Goal: Task Accomplishment & Management: Use online tool/utility

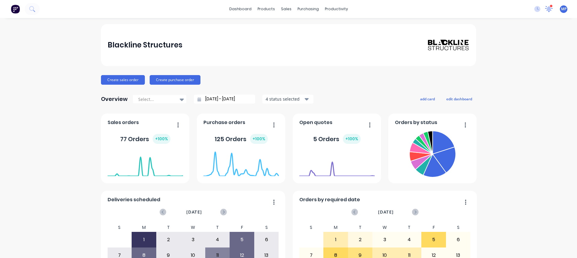
click at [546, 10] on icon at bounding box center [548, 8] width 5 height 5
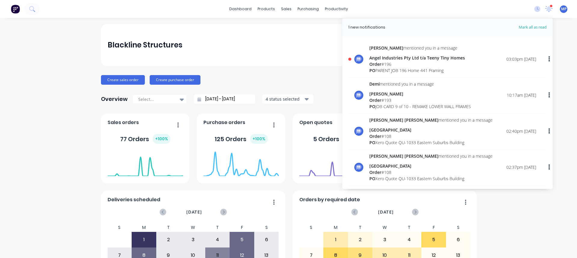
click at [378, 63] on div "Order # 196" at bounding box center [417, 64] width 96 height 6
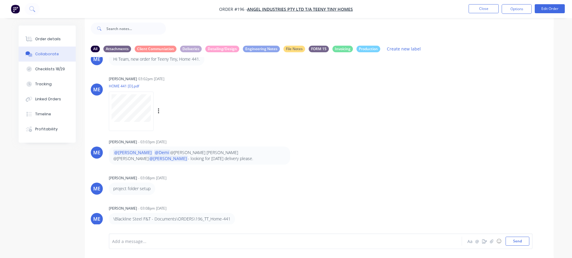
scroll to position [85, 0]
click at [412, 101] on div "ME [PERSON_NAME] 03:02pm [DATE] HOME 441 [D].pdf Labels Download" at bounding box center [319, 101] width 469 height 54
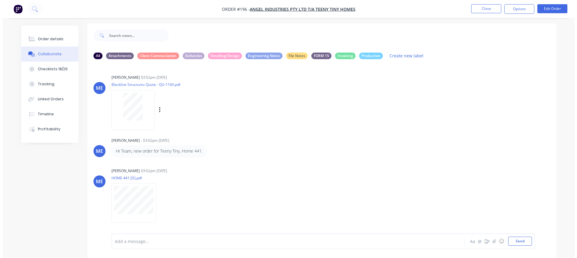
scroll to position [0, 0]
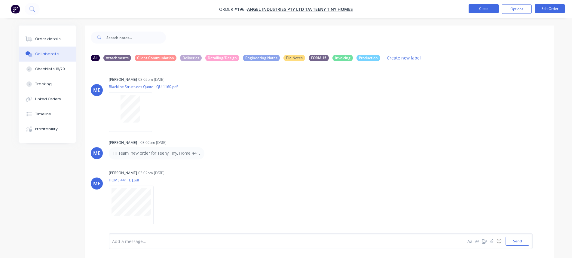
click at [490, 9] on button "Close" at bounding box center [483, 8] width 30 height 9
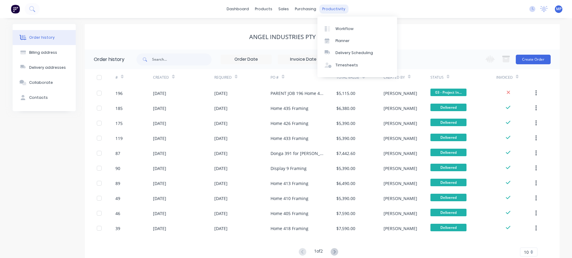
click at [333, 8] on div "productivity" at bounding box center [333, 9] width 29 height 9
click at [347, 42] on div "Planner" at bounding box center [342, 40] width 14 height 5
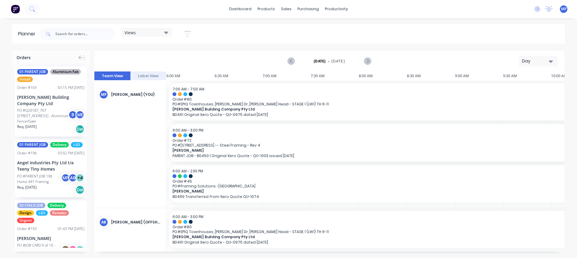
scroll to position [0, 422]
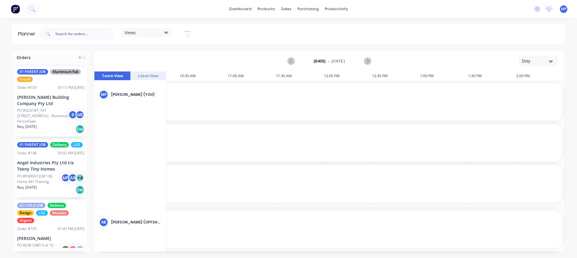
click at [550, 63] on icon "button" at bounding box center [551, 61] width 4 height 7
click at [519, 90] on div "Week" at bounding box center [527, 89] width 59 height 12
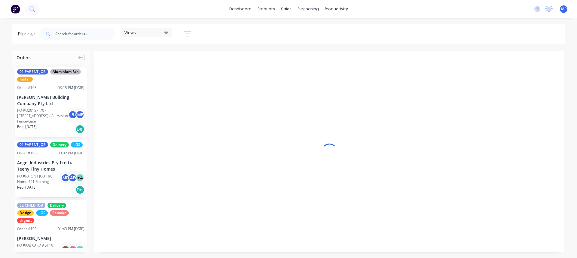
scroll to position [0, 0]
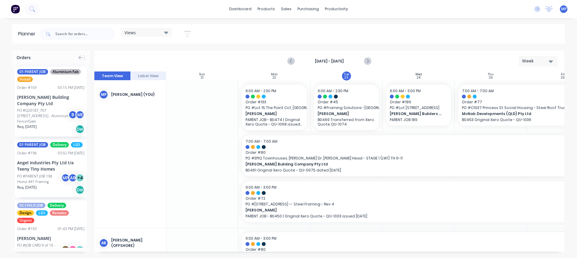
click at [154, 34] on div "Views" at bounding box center [146, 32] width 44 height 5
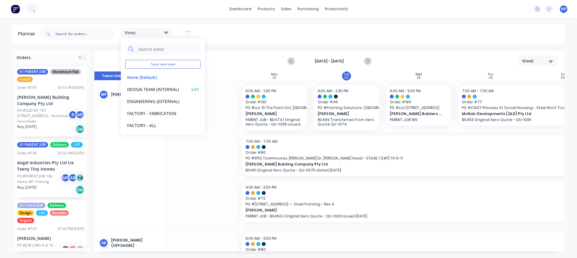
click at [154, 89] on button "DESIGN TEAM (INTERNAL)" at bounding box center [157, 89] width 64 height 7
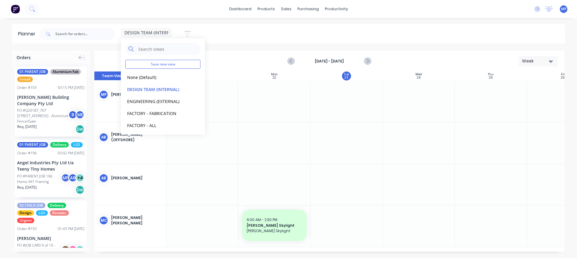
click at [435, 29] on div "DESIGN TEAM (INTERNAL) Save new view None (Default) edit DESIGN TEAM (INTERNAL)…" at bounding box center [301, 34] width 526 height 18
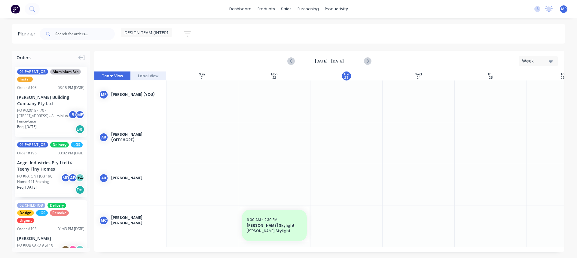
click at [548, 60] on div "Week" at bounding box center [536, 61] width 28 height 6
click at [549, 59] on icon "button" at bounding box center [551, 61] width 4 height 7
click at [515, 90] on div "Week" at bounding box center [527, 89] width 59 height 12
click at [373, 41] on div "DESIGN TEAM (INTERNAL) Save new view None (Default) edit DESIGN TEAM (INTERNAL)…" at bounding box center [301, 34] width 526 height 18
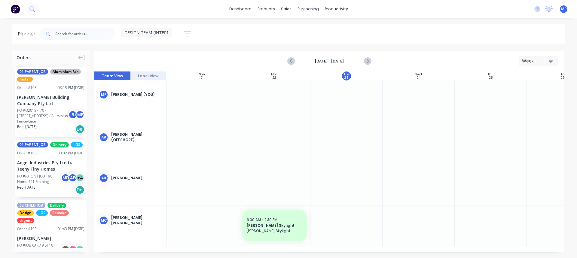
click at [442, 40] on div "DESIGN TEAM (INTERNAL) Save new view None (Default) edit DESIGN TEAM (INTERNAL)…" at bounding box center [301, 34] width 526 height 18
click at [241, 30] on div "DESIGN TEAM (INTERNAL) Save new view None (Default) edit DESIGN TEAM (INTERNAL)…" at bounding box center [301, 34] width 526 height 18
click at [294, 34] on div "DESIGN TEAM (INTERNAL) Save new view None (Default) edit DESIGN TEAM (INTERNAL)…" at bounding box center [301, 34] width 526 height 18
click at [82, 35] on input "text" at bounding box center [84, 34] width 59 height 12
click at [173, 32] on div "DESIGN TEAM (INTERNAL) Save new view None (Default) edit DESIGN TEAM (INTERNAL)…" at bounding box center [159, 34] width 76 height 12
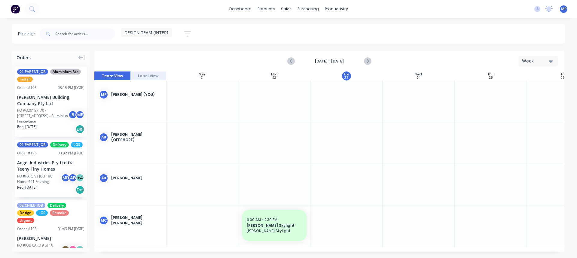
click at [170, 32] on div "DESIGN TEAM (INTERNAL)" at bounding box center [146, 32] width 51 height 9
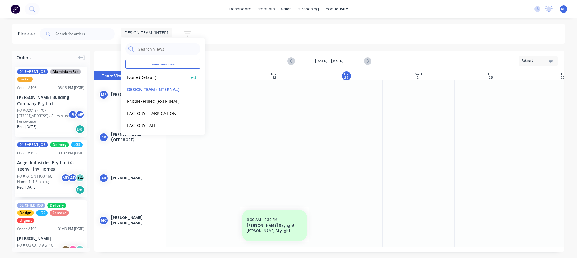
click at [152, 78] on button "None (Default)" at bounding box center [157, 77] width 64 height 7
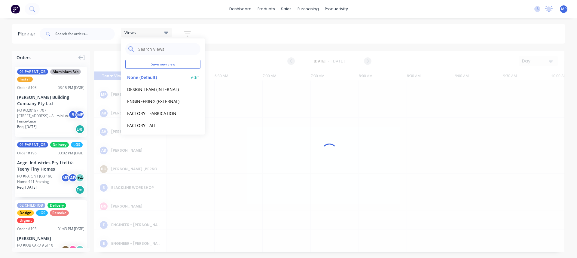
scroll to position [0, 422]
click at [83, 34] on input "text" at bounding box center [84, 34] width 59 height 12
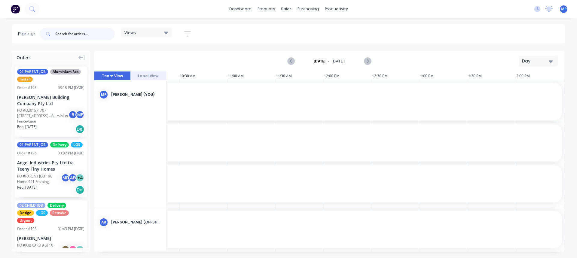
paste input "191_Bunnings_21-[PERSON_NAME]"
type input "191_Bunnings_21-[PERSON_NAME]"
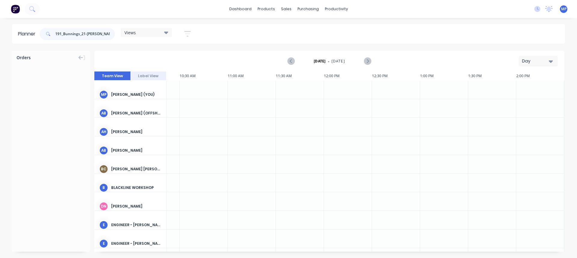
drag, startPoint x: 105, startPoint y: 33, endPoint x: 47, endPoint y: 38, distance: 58.8
click at [47, 38] on div "191_Bunnings_21-[PERSON_NAME]" at bounding box center [77, 34] width 75 height 12
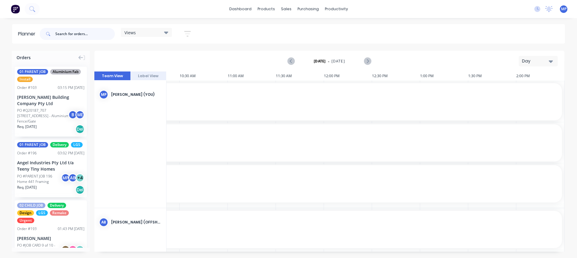
click at [90, 32] on input "text" at bounding box center [84, 34] width 59 height 12
paste input "196_TT_Home-441"
type input "196_TT_Home-441"
